Goal: Ask a question

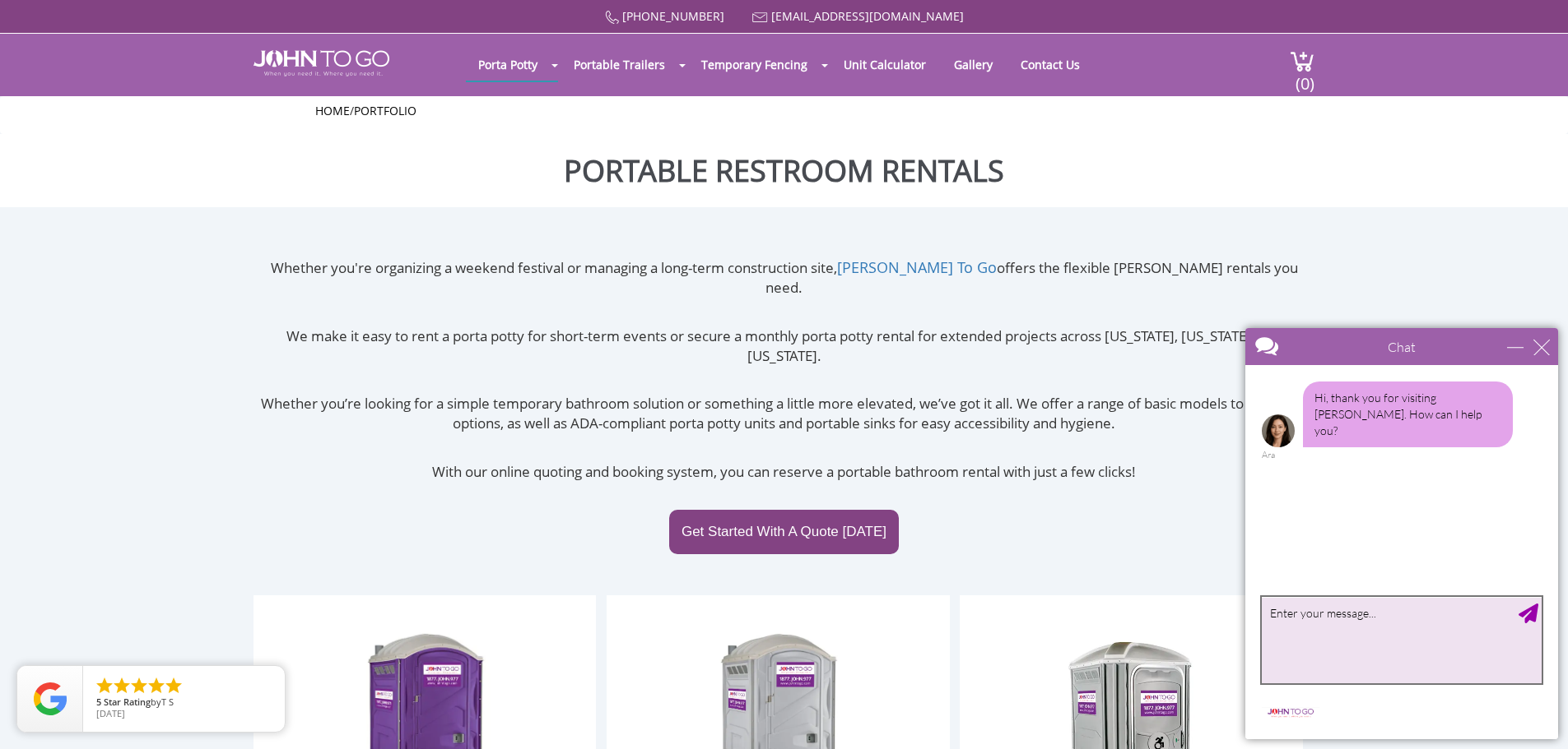
click at [1285, 608] on textarea "type your message" at bounding box center [1402, 640] width 280 height 86
type textarea "hi"
click at [1300, 610] on textarea "i need i single on on a monthly bases how much?" at bounding box center [1402, 640] width 280 height 86
click at [1300, 614] on textarea "i needa single on on a monthly bases how much?" at bounding box center [1402, 640] width 280 height 86
click at [1446, 618] on textarea "i need a single on on a monthly bases how much?" at bounding box center [1402, 640] width 280 height 86
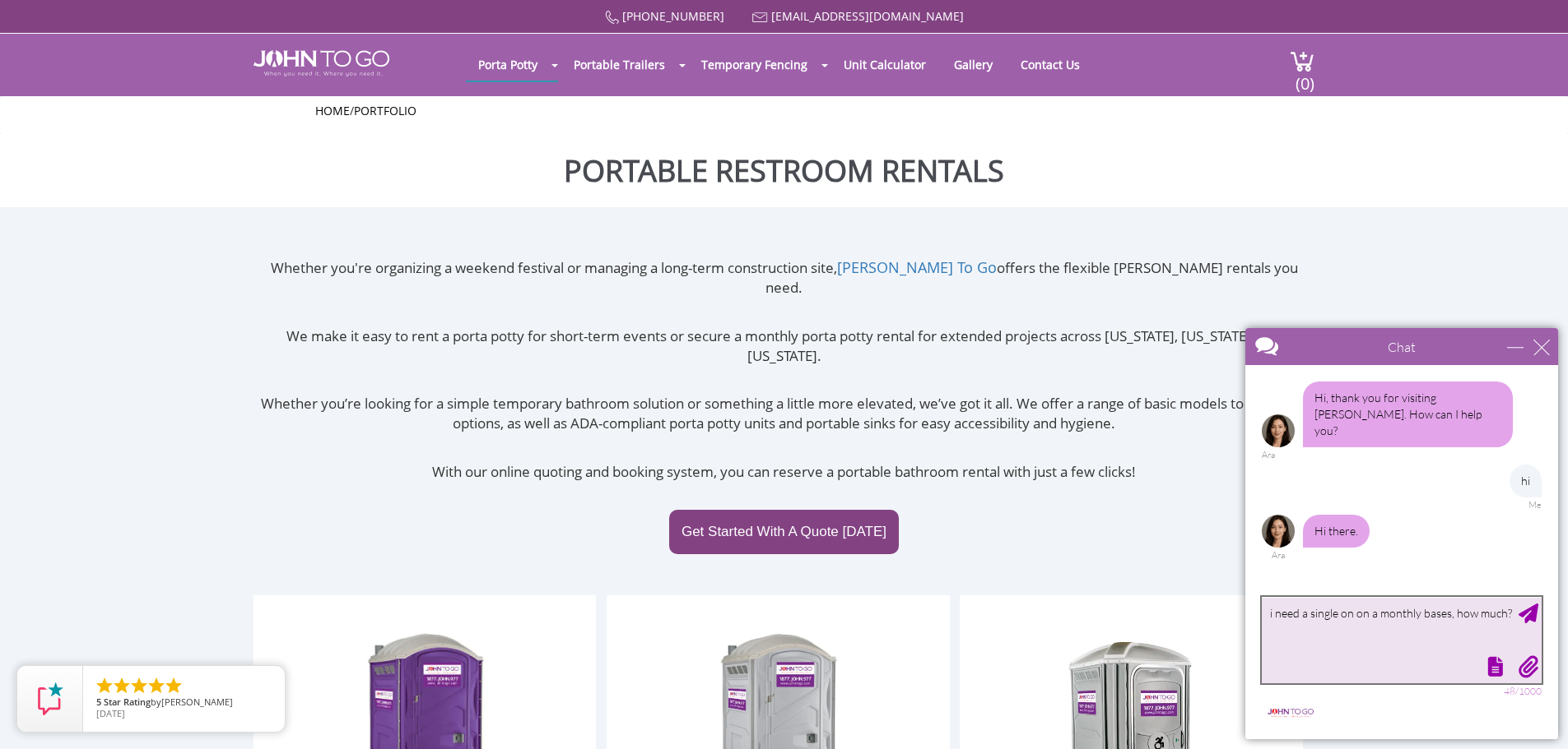
type textarea "i need a single on on a monthly bases, how much?"
click at [1523, 620] on div "Send Message" at bounding box center [1528, 613] width 20 height 20
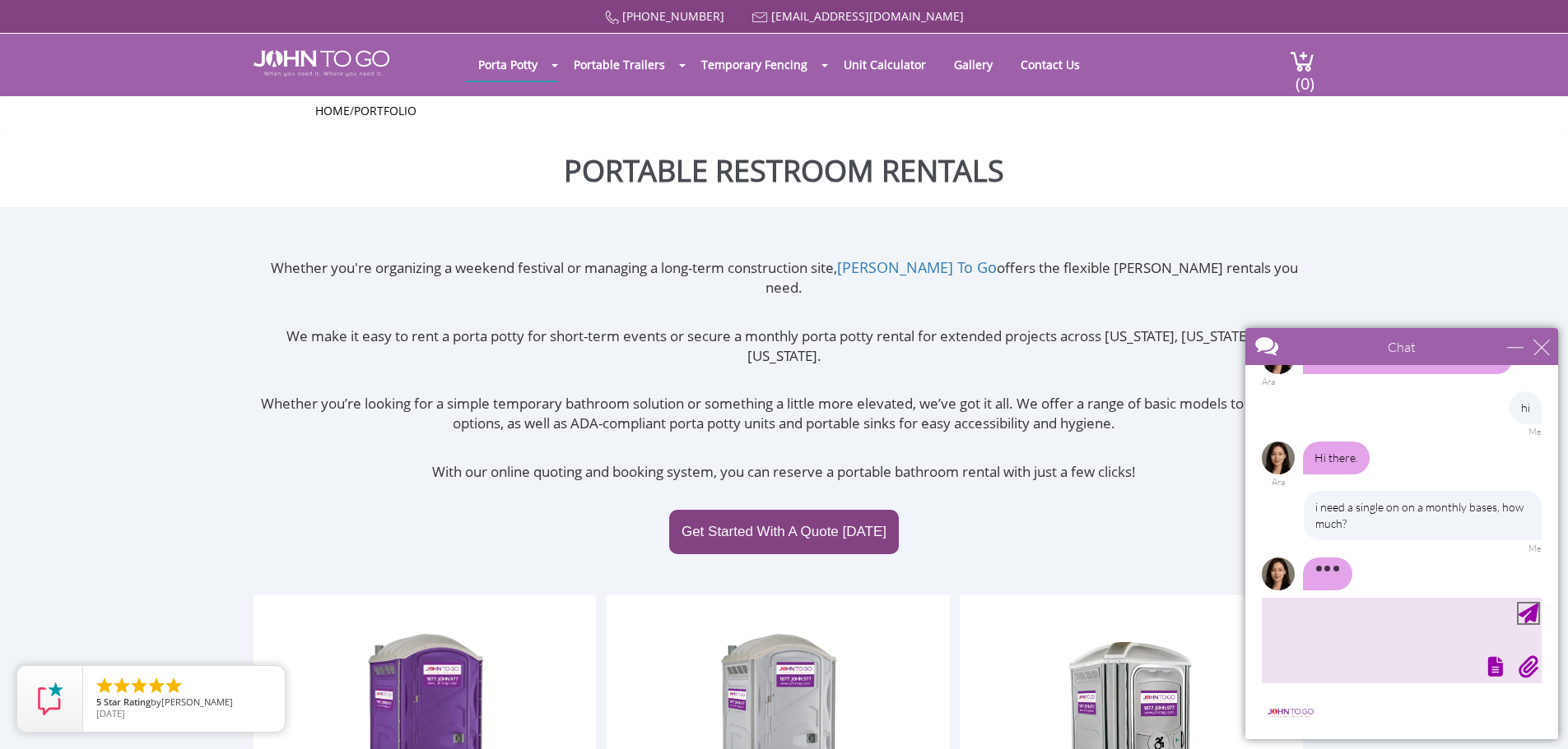
scroll to position [23, 0]
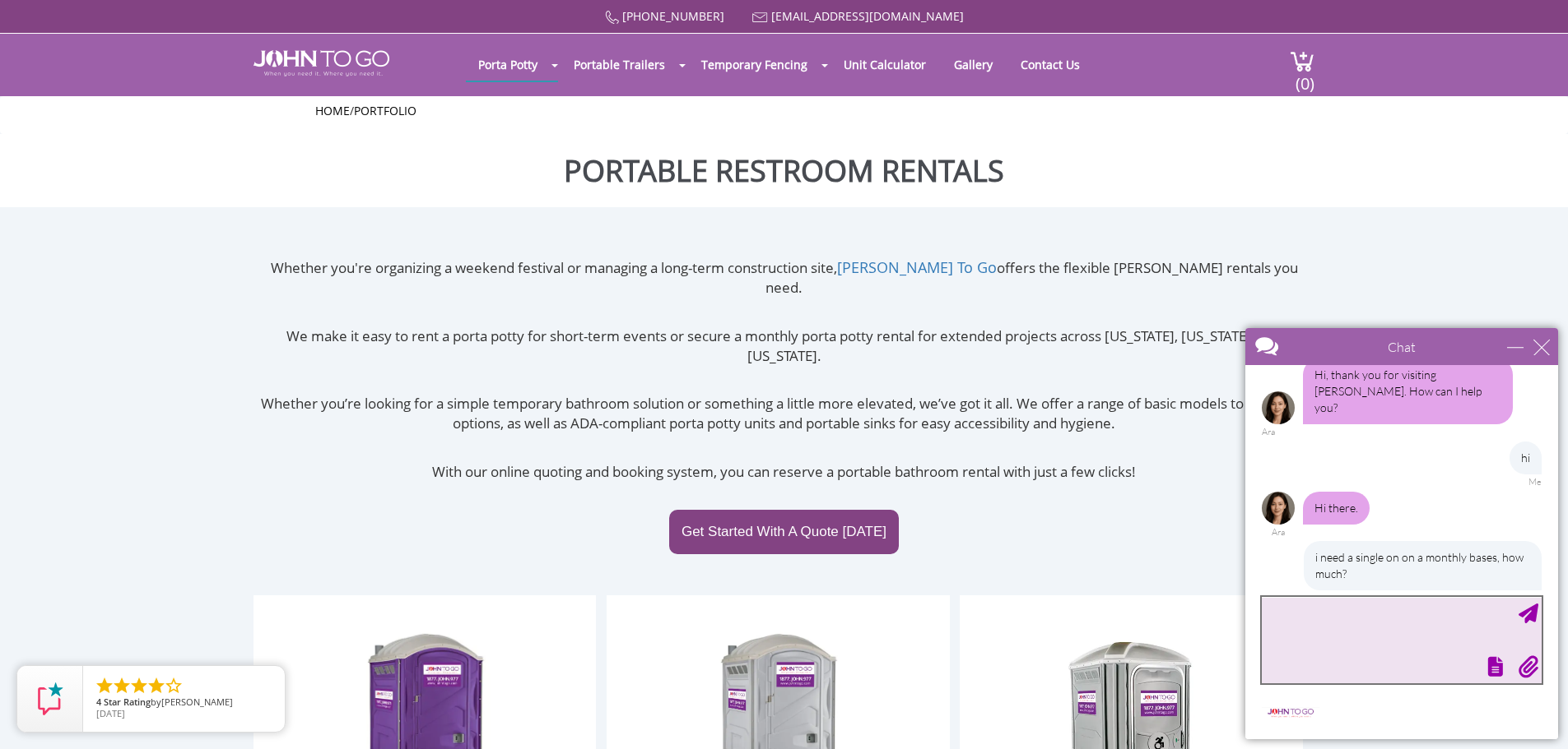
click at [1382, 625] on textarea "type your message" at bounding box center [1402, 640] width 280 height 86
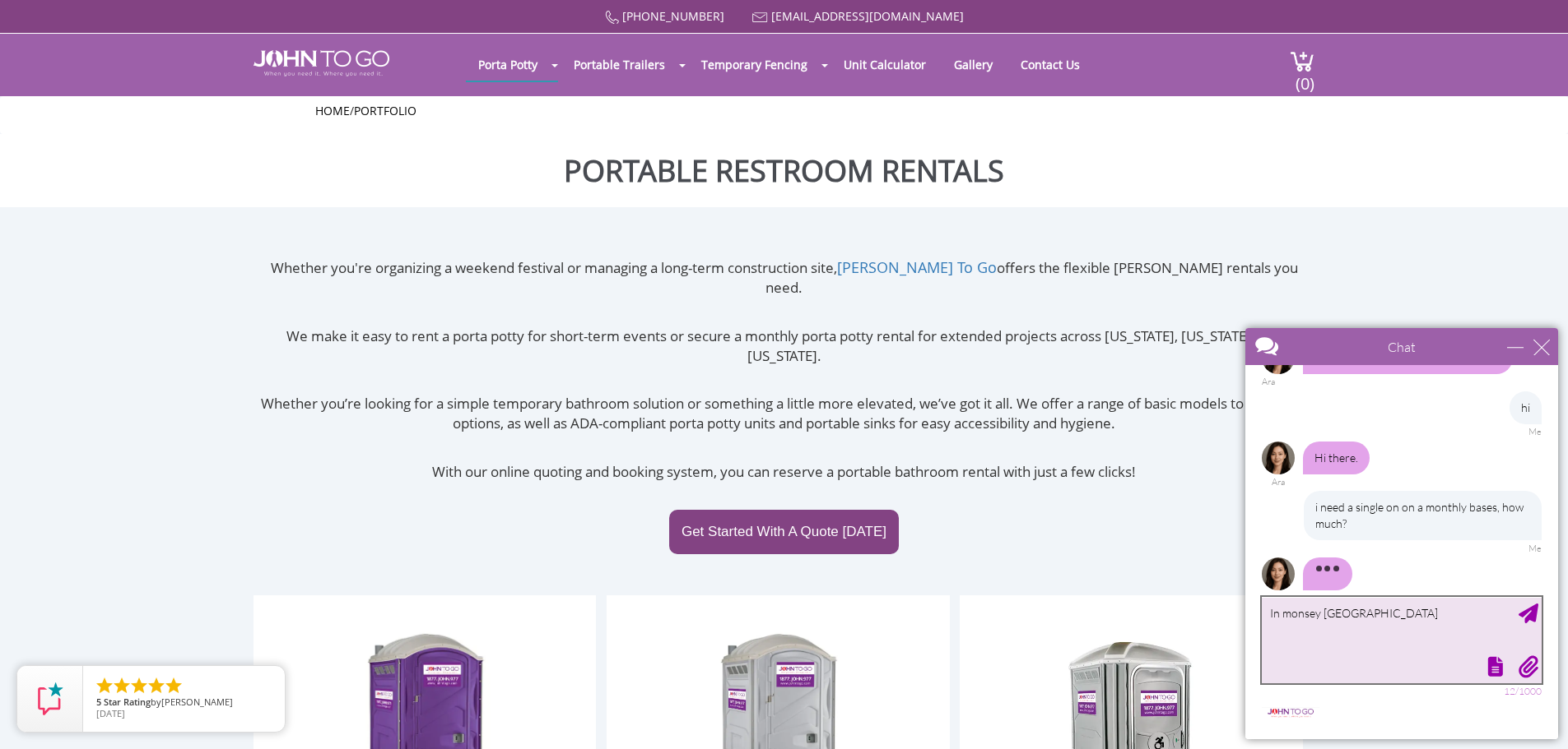
scroll to position [90, 0]
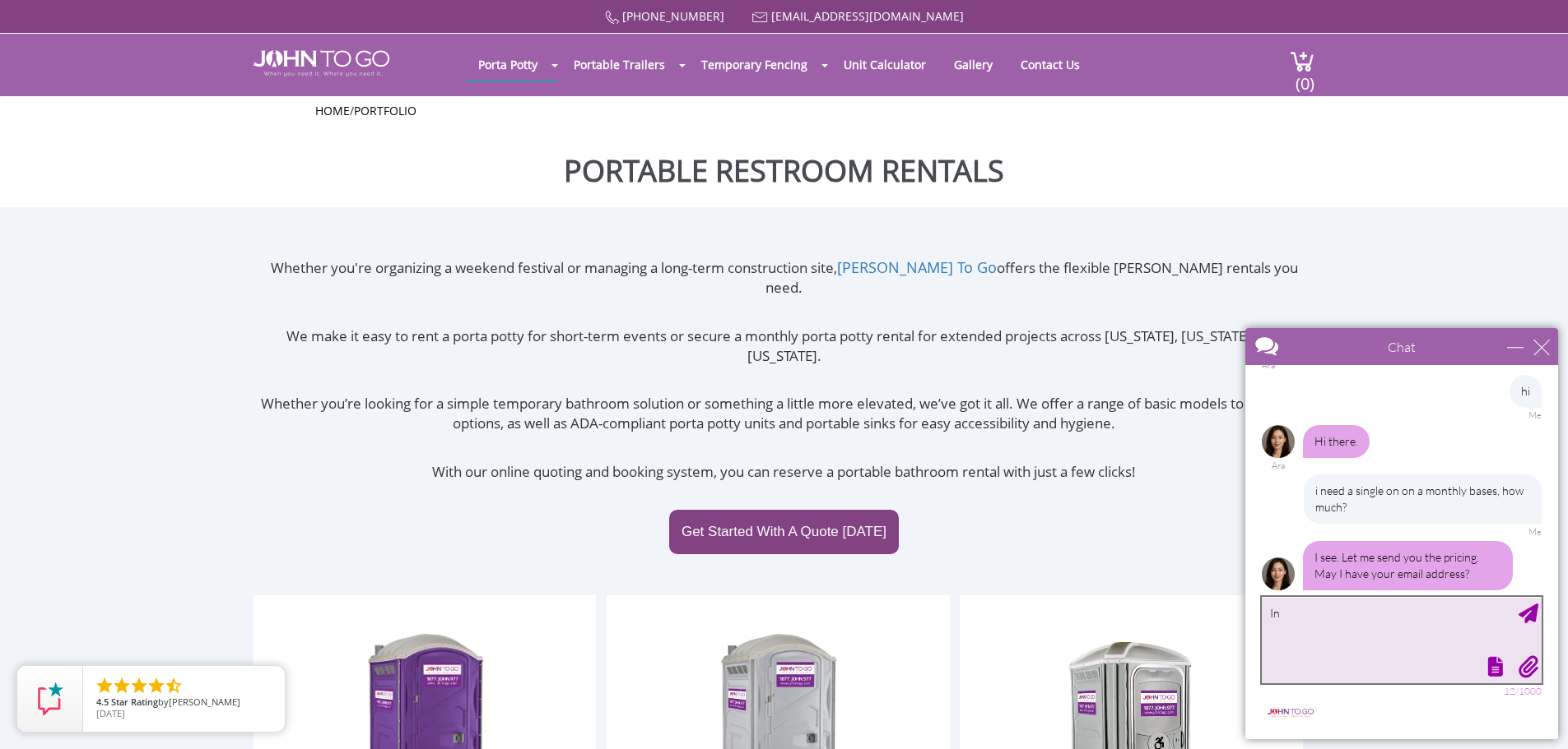
type textarea "I"
type textarea "[EMAIL_ADDRESS][DOMAIN_NAME]"
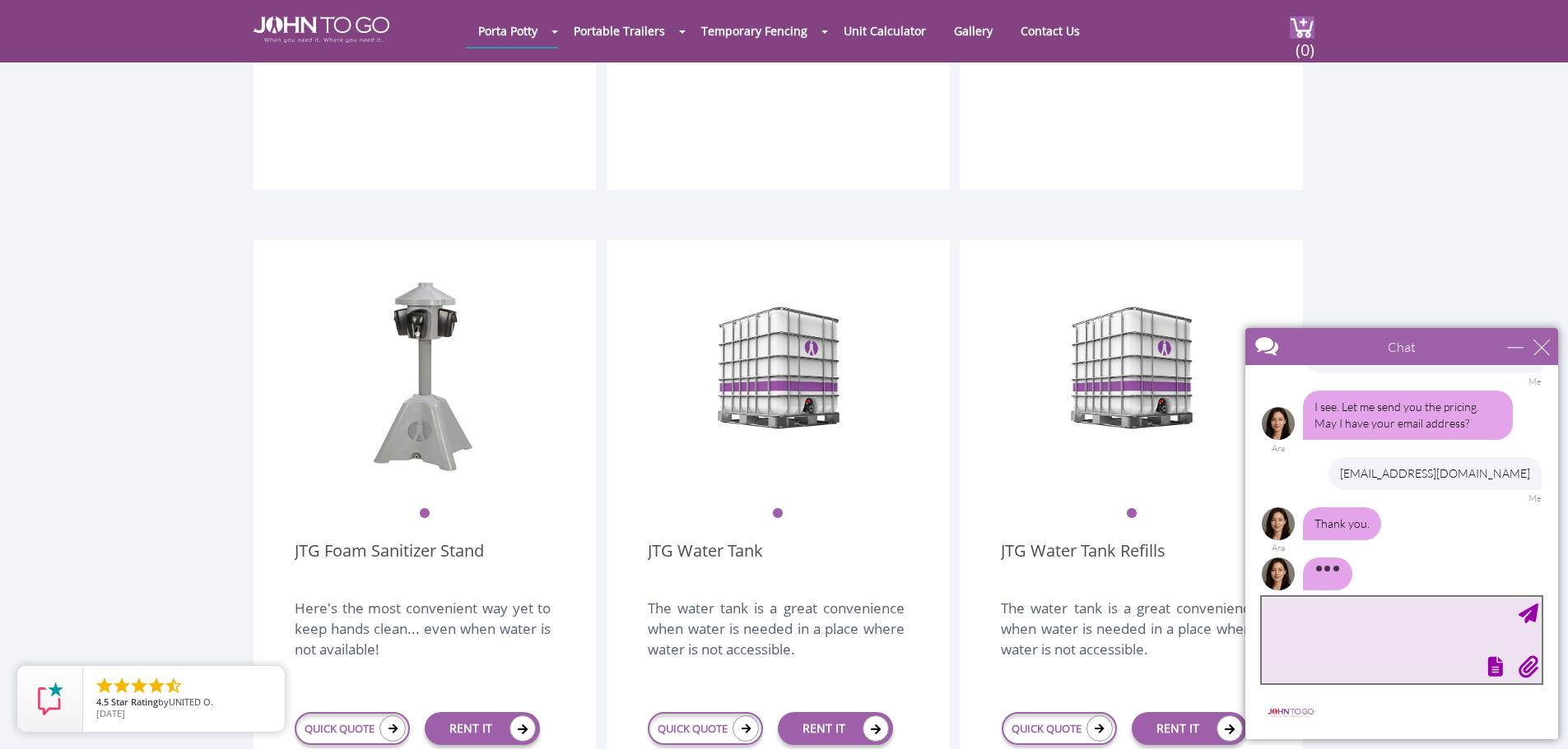
scroll to position [260, 0]
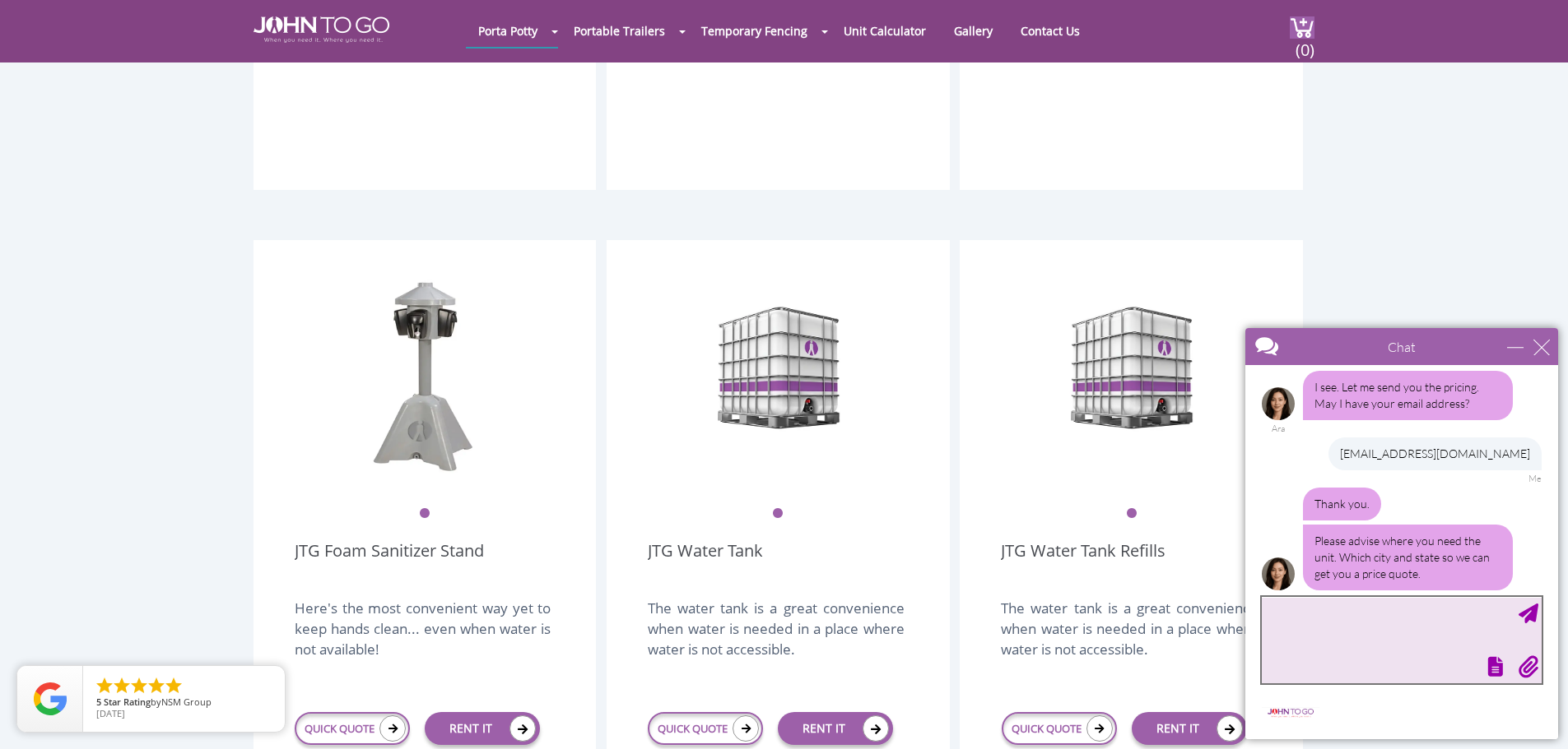
click at [1286, 622] on textarea "type your message" at bounding box center [1402, 640] width 280 height 86
type textarea "In [GEOGRAPHIC_DATA] [GEOGRAPHIC_DATA] 10952"
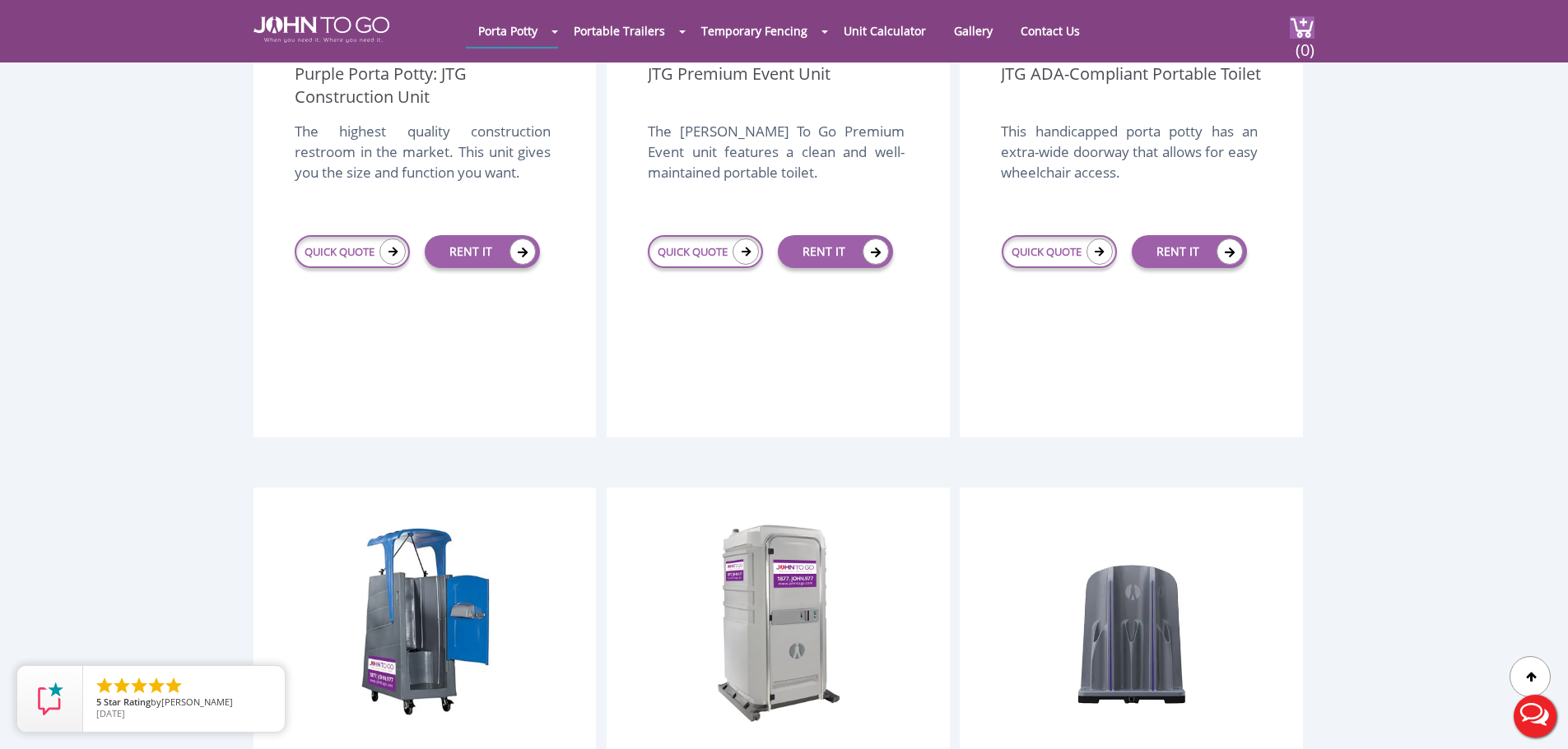
scroll to position [658, 0]
